Goal: Transaction & Acquisition: Purchase product/service

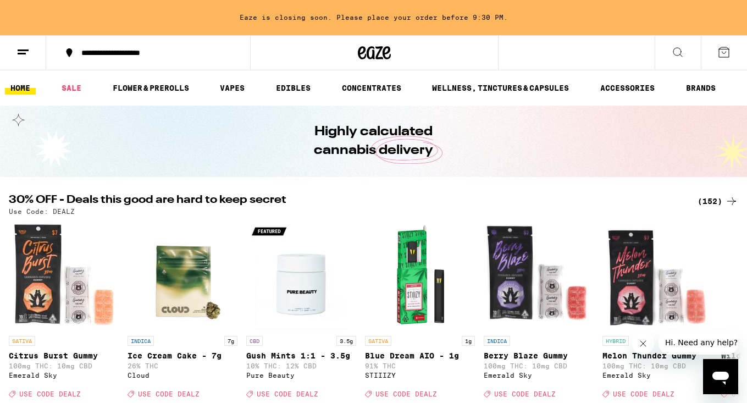
click at [680, 56] on icon at bounding box center [677, 52] width 13 height 13
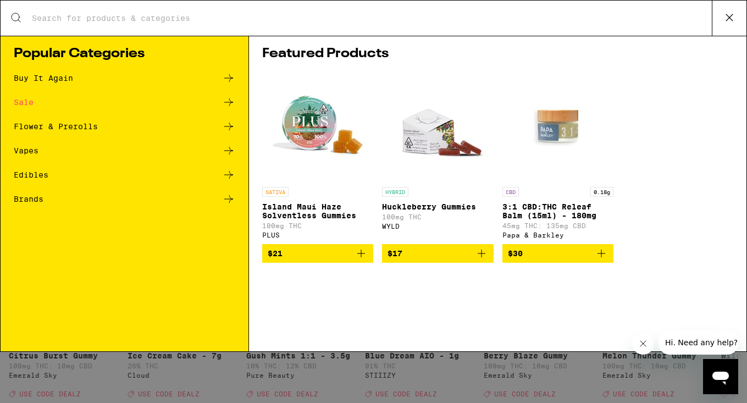
click at [259, 27] on div "Search for Products" at bounding box center [374, 18] width 746 height 35
click at [79, 15] on input "Search for Products" at bounding box center [371, 18] width 681 height 10
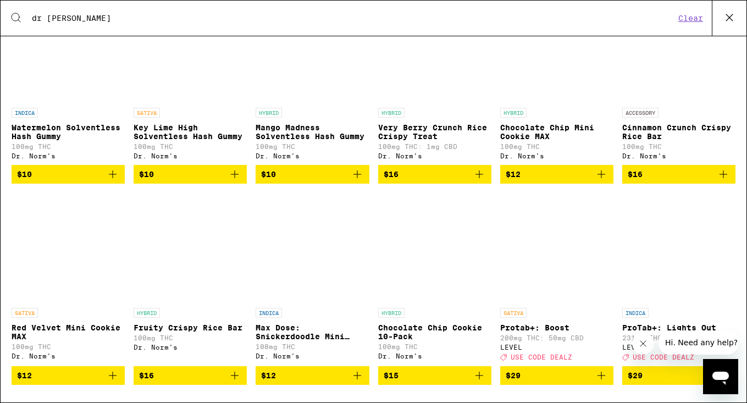
scroll to position [240, 0]
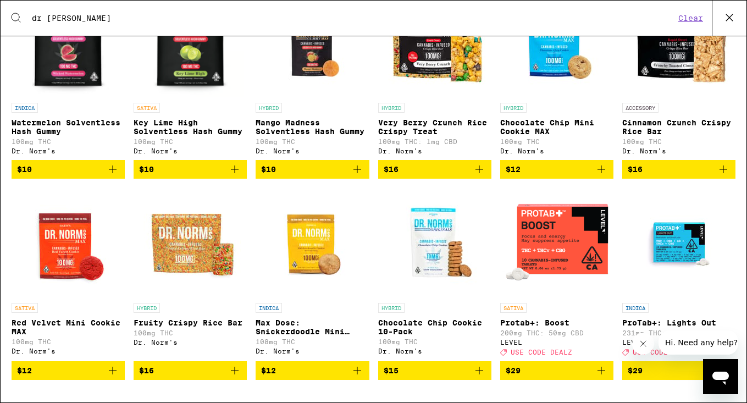
type input "dr [PERSON_NAME]"
click at [322, 250] on img "Open page for Max Dose: Snickerdoodle Mini Cookie - Indica from Dr. Norm's" at bounding box center [312, 243] width 110 height 110
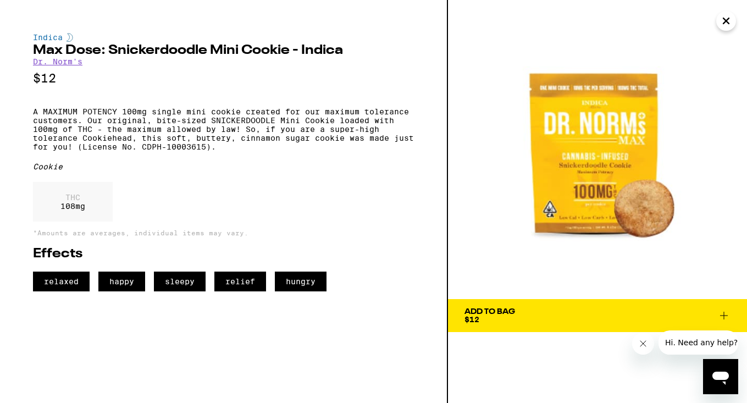
click at [727, 313] on icon at bounding box center [724, 315] width 13 height 13
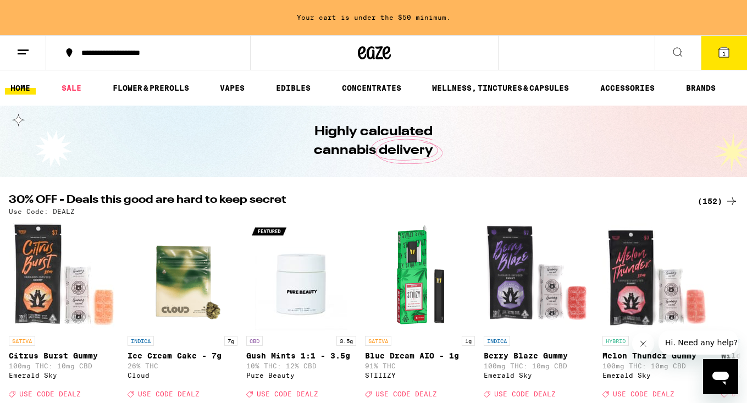
click at [727, 47] on icon at bounding box center [724, 52] width 10 height 10
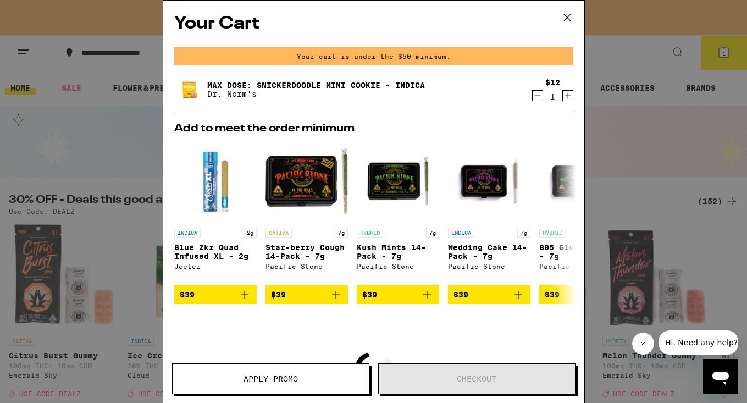
click at [565, 97] on icon "Increment" at bounding box center [568, 95] width 10 height 13
click at [642, 15] on div "Your Cart Your cart is under the $50 minimum. Max Dose: Snickerdoodle Mini Cook…" at bounding box center [373, 201] width 747 height 403
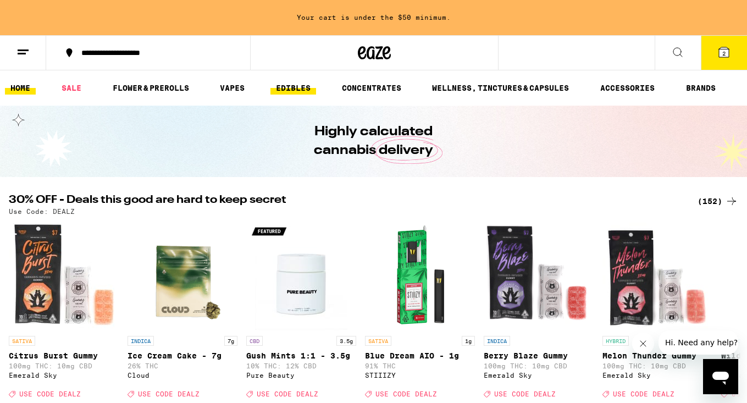
click at [285, 93] on link "EDIBLES" at bounding box center [294, 87] width 46 height 13
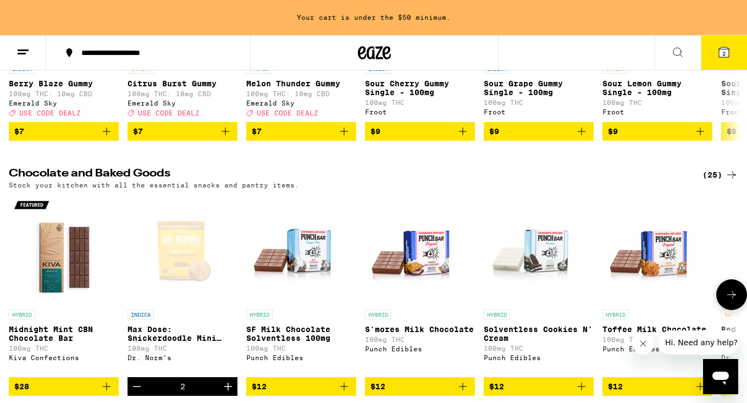
scroll to position [244, 0]
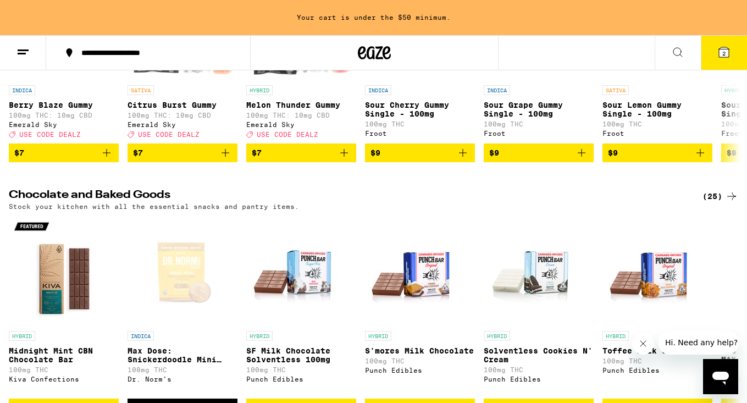
click at [716, 203] on div "(25)" at bounding box center [721, 196] width 36 height 13
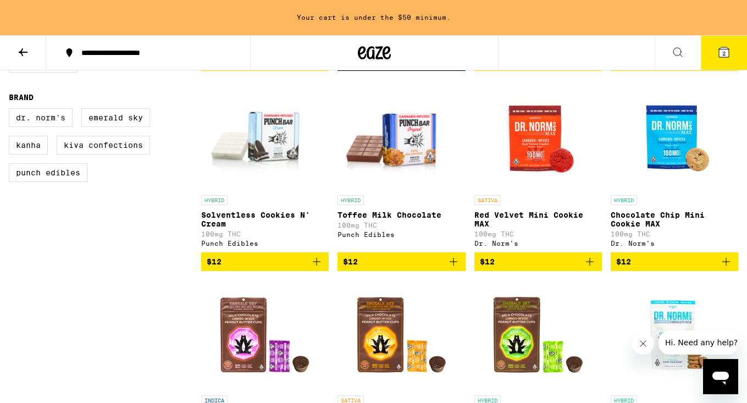
scroll to position [315, 0]
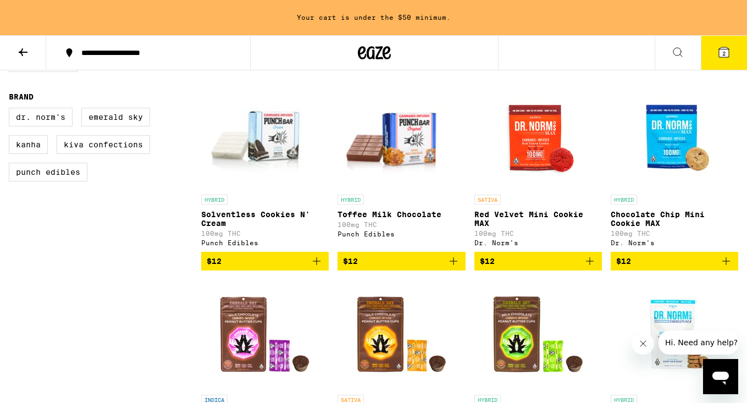
click at [547, 145] on img "Open page for Red Velvet Mini Cookie MAX from Dr. Norm's" at bounding box center [538, 134] width 110 height 110
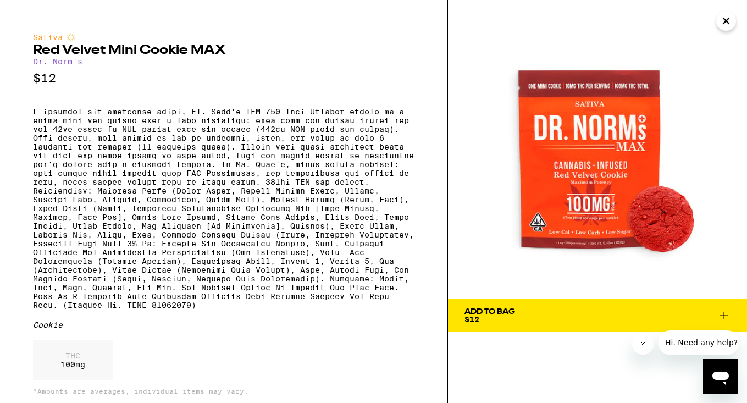
click at [731, 313] on button "Add To Bag $12" at bounding box center [597, 315] width 299 height 33
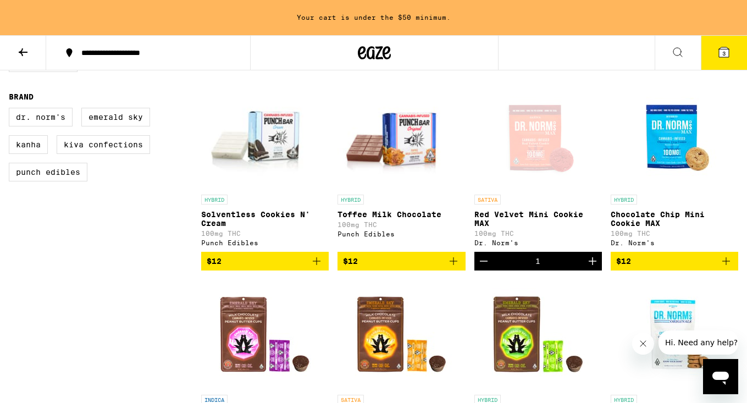
click at [725, 55] on span "3" at bounding box center [724, 53] width 3 height 7
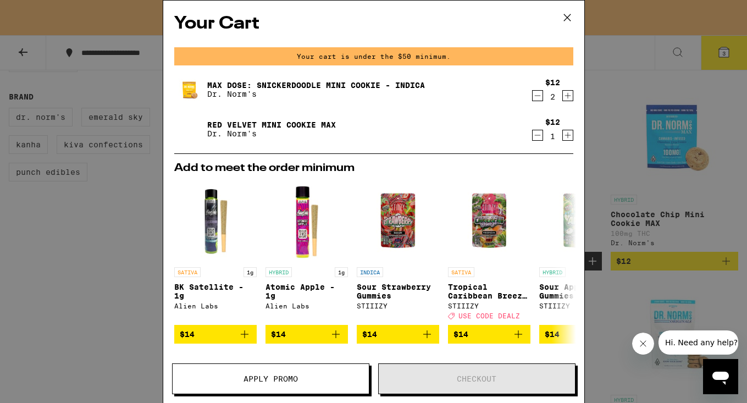
click at [569, 144] on div "Red Velvet Mini Cookie MAX Dr. Norm's $12 1" at bounding box center [373, 129] width 399 height 31
click at [567, 137] on icon "Increment" at bounding box center [568, 135] width 10 height 13
click at [566, 19] on icon at bounding box center [567, 17] width 7 height 7
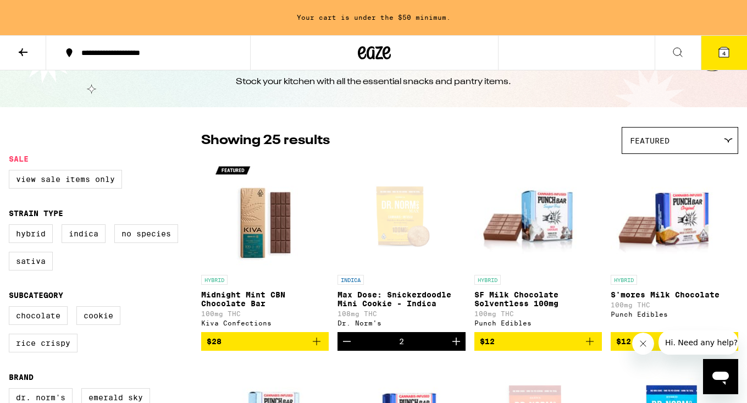
scroll to position [40, 0]
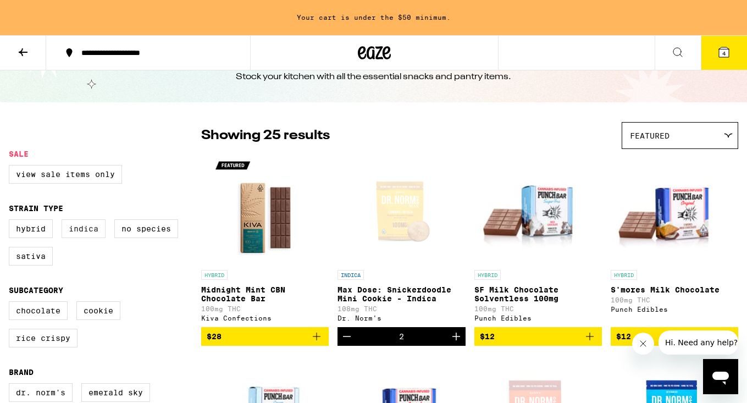
click at [97, 233] on label "Indica" at bounding box center [84, 228] width 44 height 19
click at [12, 222] on input "Indica" at bounding box center [11, 221] width 1 height 1
checkbox input "true"
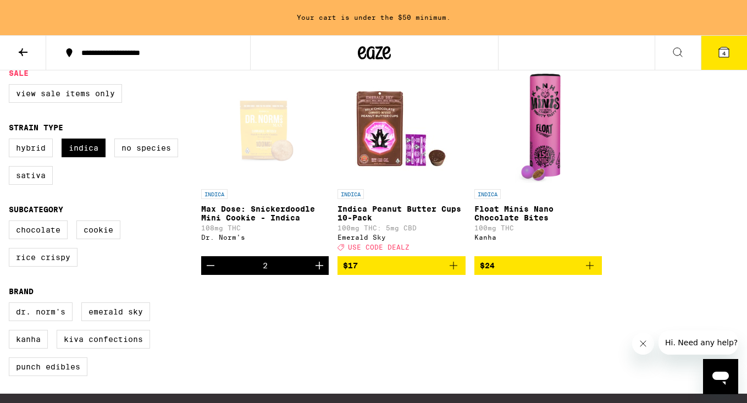
scroll to position [113, 0]
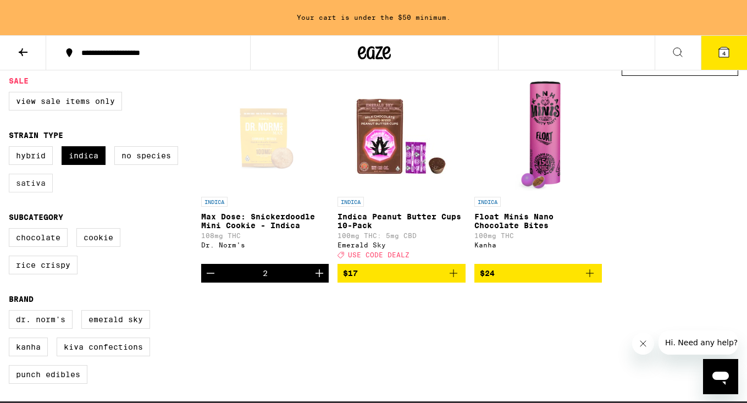
click at [36, 190] on label "Sativa" at bounding box center [31, 183] width 44 height 19
click at [12, 148] on input "Sativa" at bounding box center [11, 148] width 1 height 1
checkbox input "true"
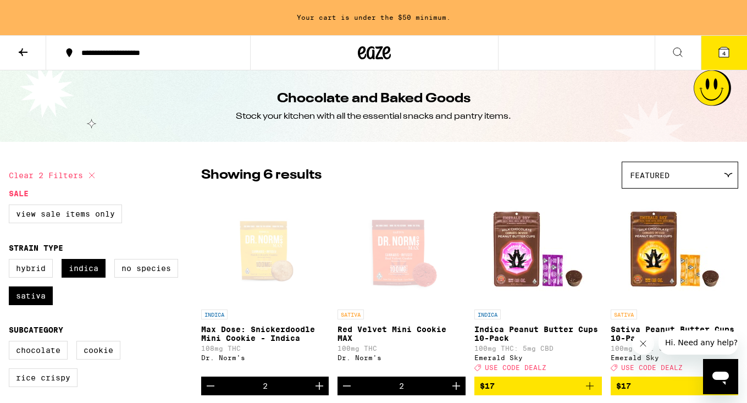
click at [27, 53] on icon at bounding box center [22, 52] width 13 height 13
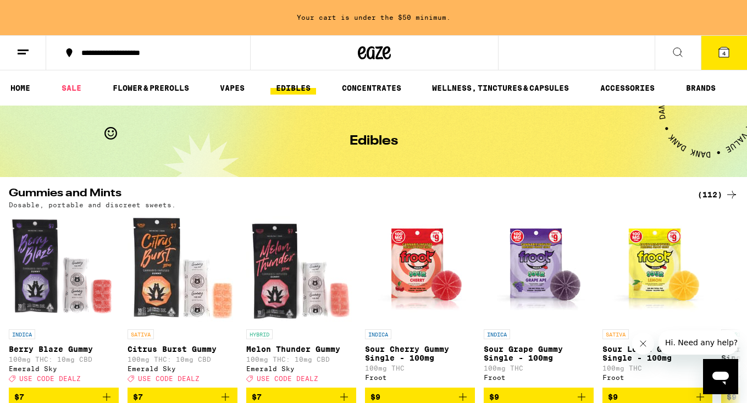
scroll to position [8, 0]
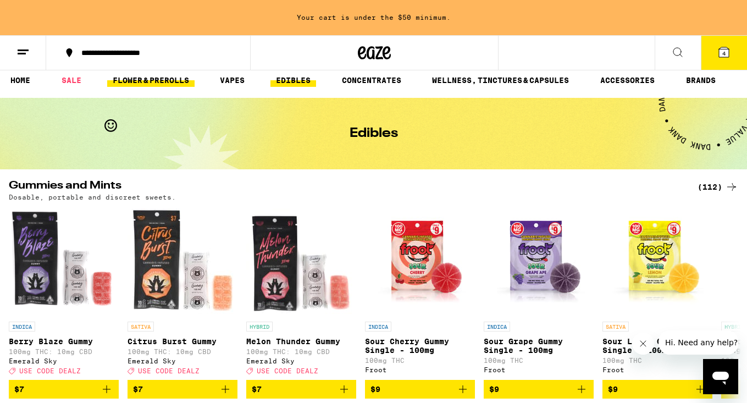
click at [147, 76] on link "FLOWER & PREROLLS" at bounding box center [150, 80] width 87 height 13
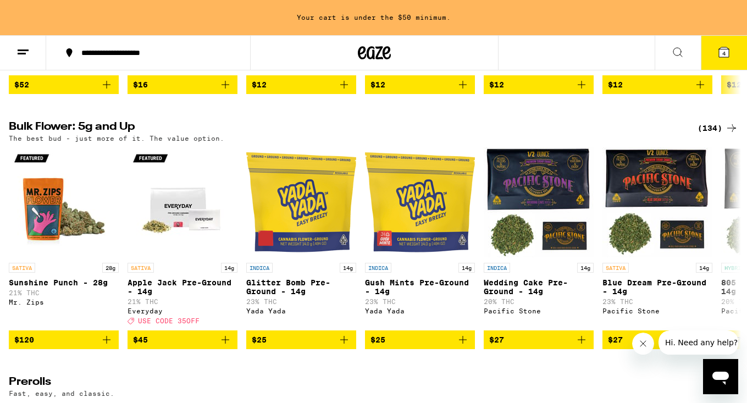
scroll to position [348, 0]
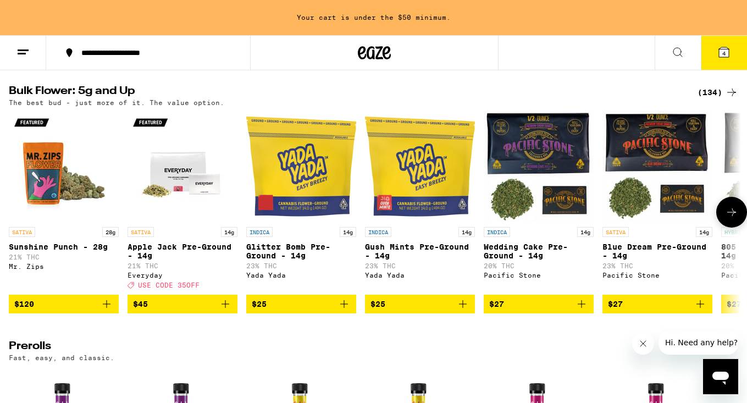
click at [162, 170] on img "Open page for Apple Jack Pre-Ground - 14g from Everyday" at bounding box center [183, 167] width 110 height 110
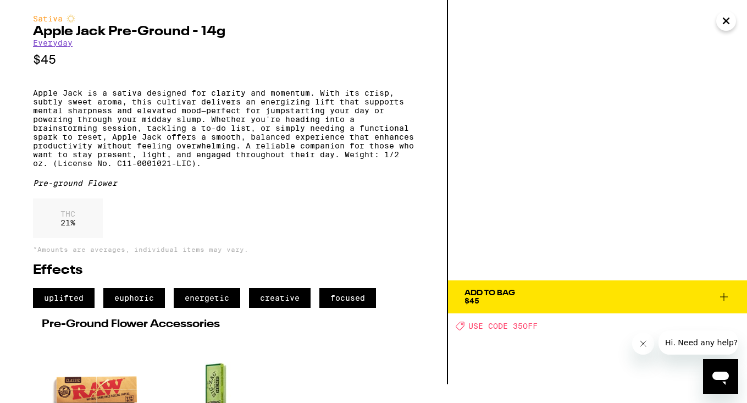
scroll to position [21, 0]
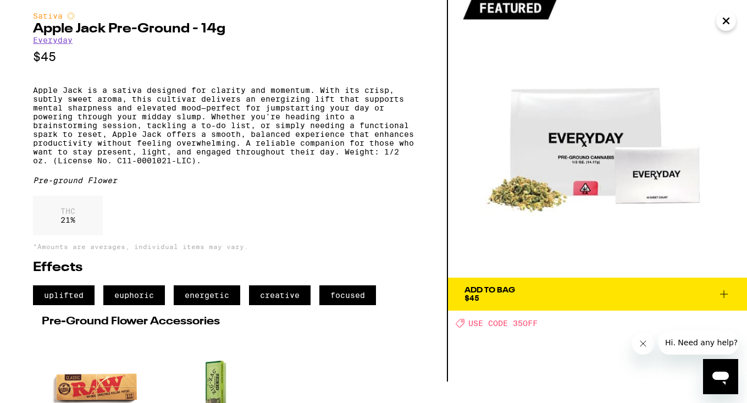
click at [723, 294] on icon at bounding box center [724, 294] width 13 height 13
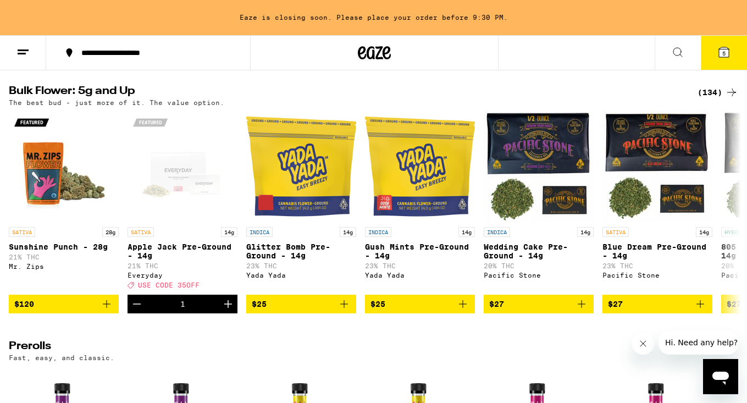
click at [730, 56] on icon at bounding box center [724, 52] width 13 height 13
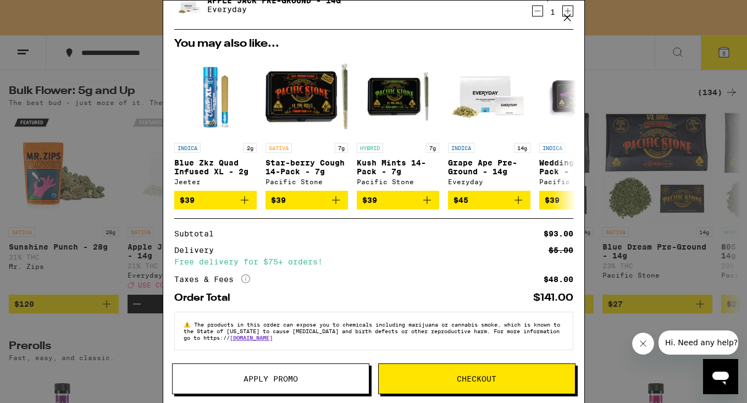
scroll to position [170, 0]
click at [293, 387] on button "Apply Promo" at bounding box center [270, 378] width 197 height 31
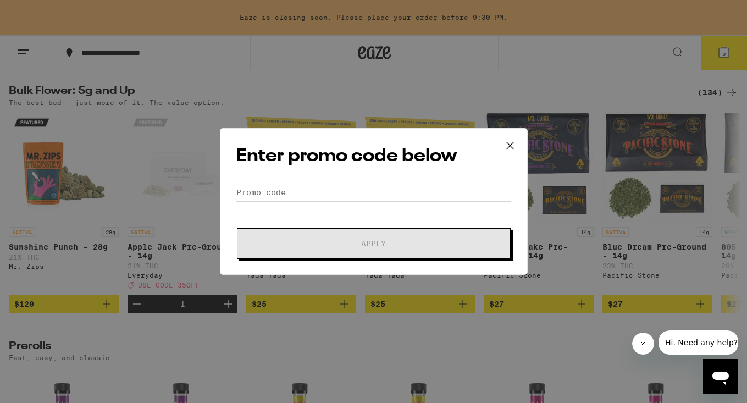
click at [244, 189] on input "Promo Code" at bounding box center [374, 192] width 276 height 16
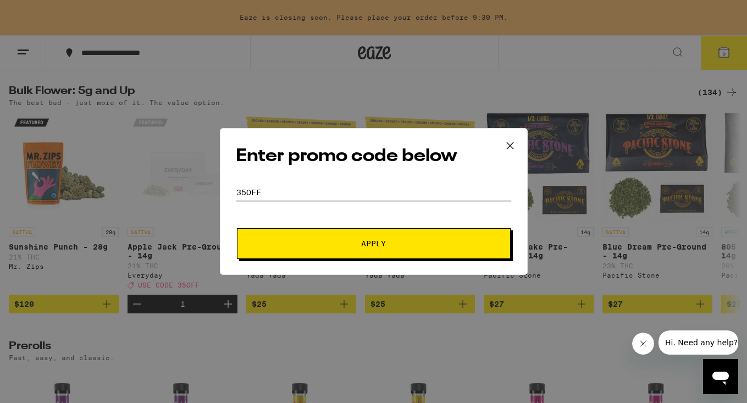
type input "35OFF"
click at [330, 256] on button "Apply" at bounding box center [374, 243] width 274 height 31
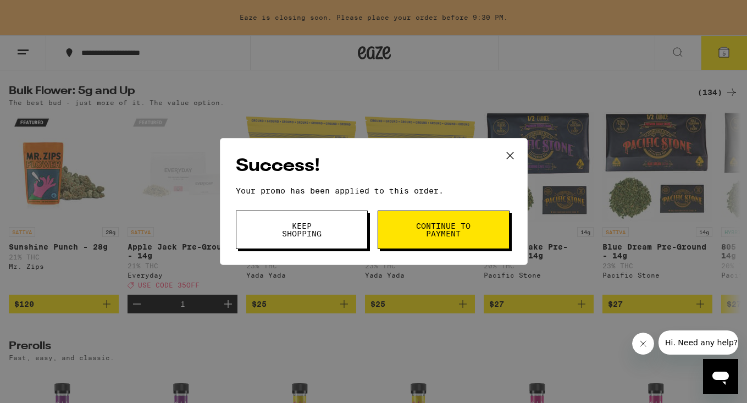
click at [459, 235] on span "Continue to payment" at bounding box center [444, 229] width 56 height 15
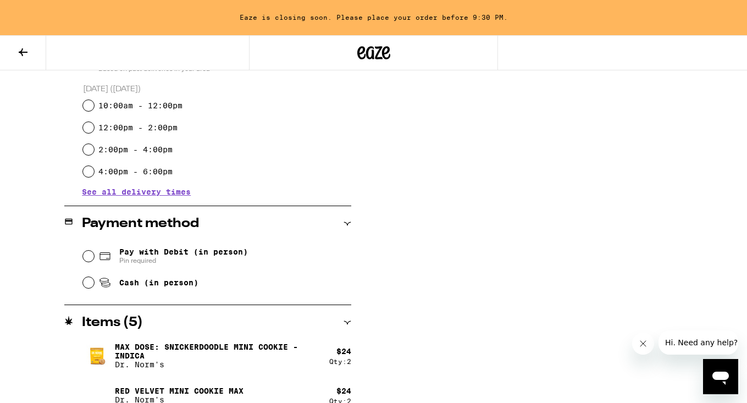
scroll to position [359, 0]
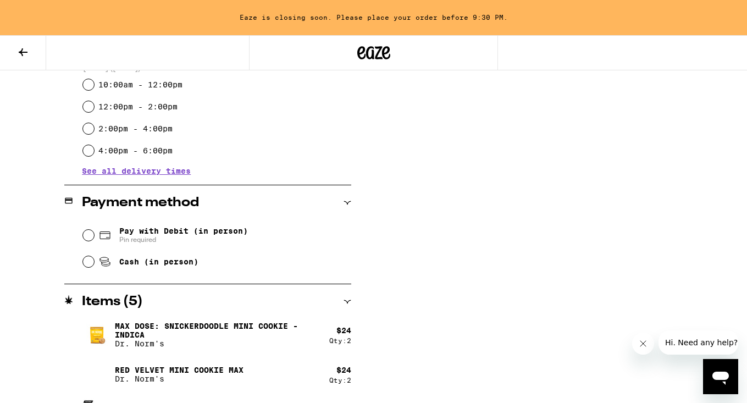
click at [88, 261] on input "Cash (in person)" at bounding box center [88, 261] width 11 height 11
radio input "true"
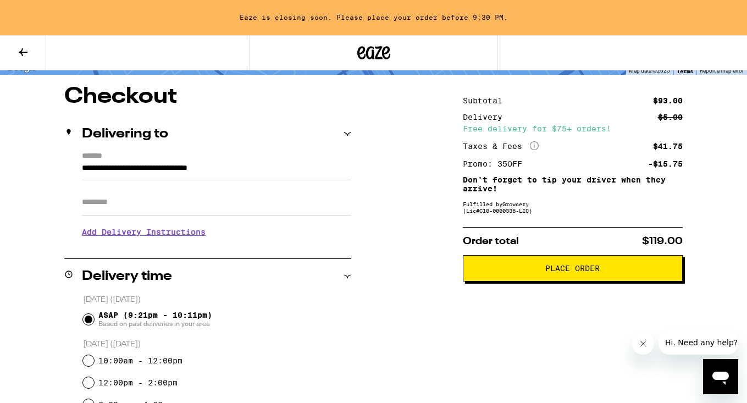
scroll to position [144, 0]
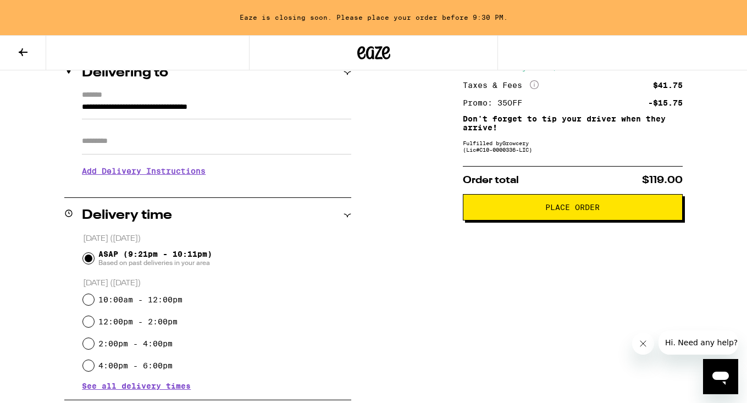
click at [605, 211] on span "Place Order" at bounding box center [572, 207] width 201 height 8
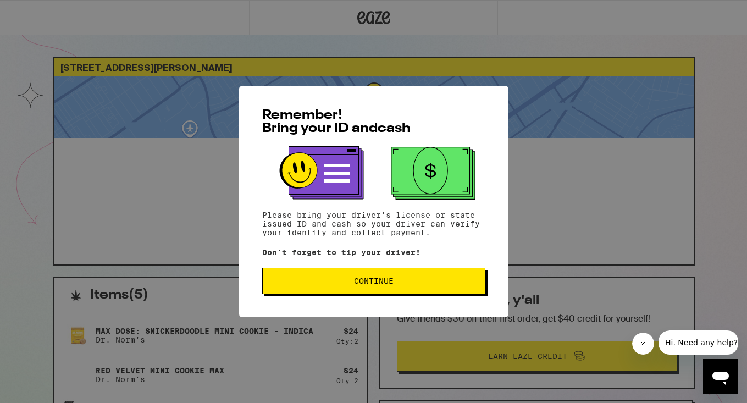
click at [398, 284] on span "Continue" at bounding box center [374, 281] width 205 height 8
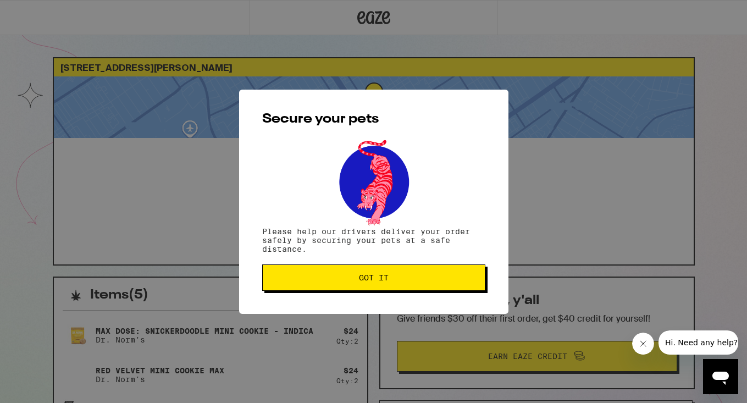
click at [362, 274] on button "Got it" at bounding box center [373, 277] width 223 height 26
